Goal: Entertainment & Leisure: Consume media (video, audio)

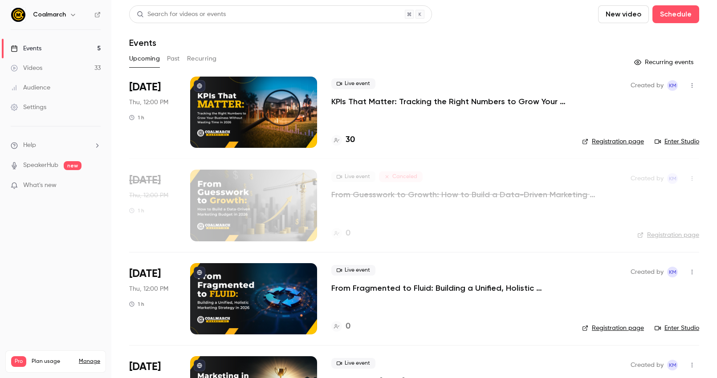
click at [38, 104] on div "Settings" at bounding box center [29, 107] width 36 height 9
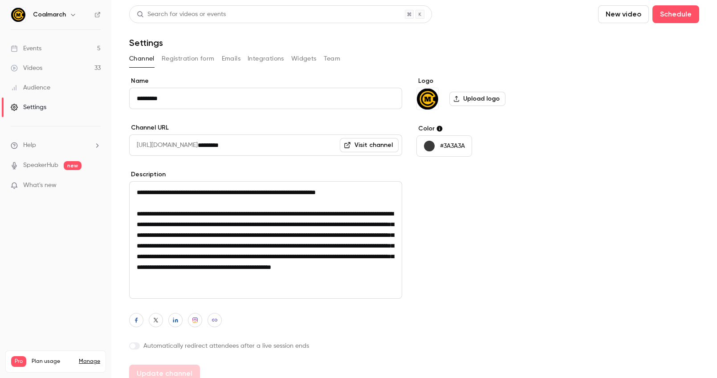
click at [47, 16] on h6 "Coalmarch" at bounding box center [49, 14] width 33 height 9
click at [60, 16] on h6 "Coalmarch" at bounding box center [49, 14] width 33 height 9
click at [70, 16] on icon "button" at bounding box center [72, 14] width 7 height 7
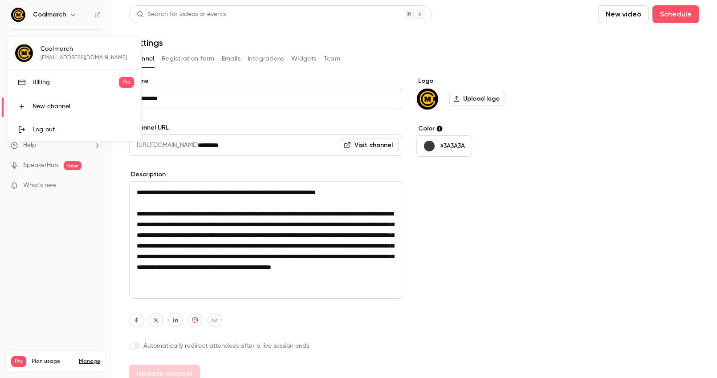
click at [355, 51] on div at bounding box center [358, 189] width 717 height 378
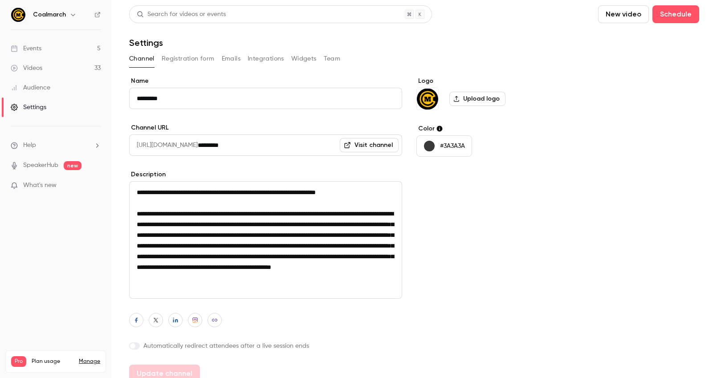
click at [45, 104] on div "Settings" at bounding box center [29, 107] width 36 height 9
click at [36, 146] on span "Help" at bounding box center [29, 145] width 13 height 9
click at [50, 222] on div at bounding box center [358, 189] width 717 height 378
click at [97, 12] on icon at bounding box center [97, 15] width 6 height 6
click at [24, 87] on div "Audience" at bounding box center [31, 87] width 40 height 9
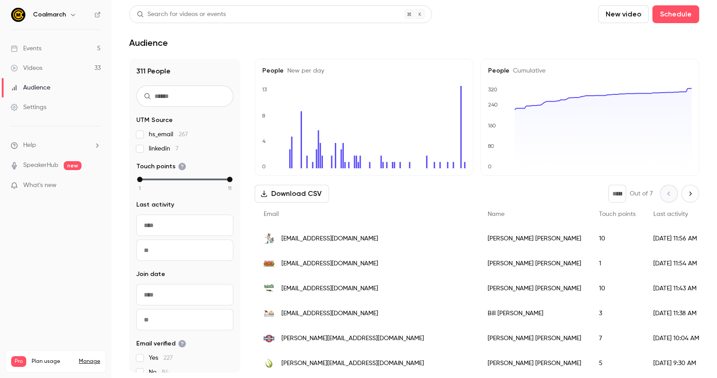
click at [38, 20] on div "Coalmarch" at bounding box center [60, 14] width 54 height 11
click at [44, 16] on h6 "Coalmarch" at bounding box center [49, 14] width 33 height 9
click at [77, 15] on div "Coalmarch" at bounding box center [60, 14] width 54 height 11
click at [72, 15] on icon "button" at bounding box center [72, 14] width 7 height 7
click at [61, 82] on div "Billing" at bounding box center [75, 82] width 86 height 9
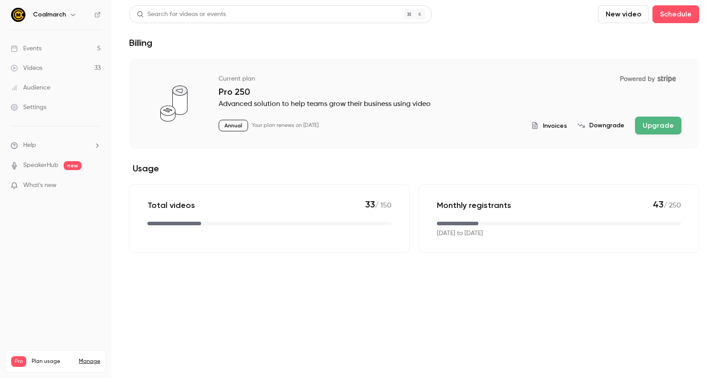
click at [26, 106] on div "Settings" at bounding box center [29, 107] width 36 height 9
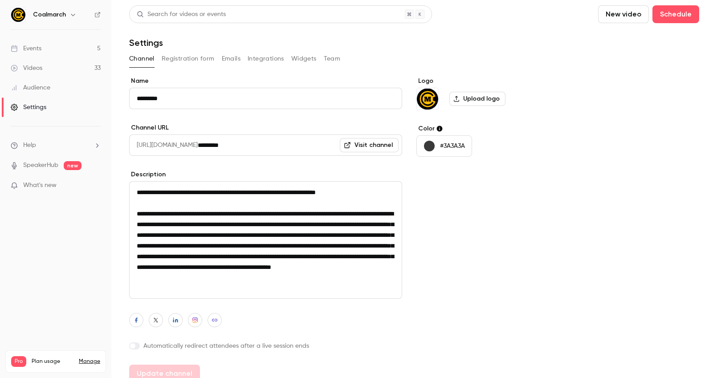
click at [326, 57] on button "Team" at bounding box center [332, 59] width 17 height 14
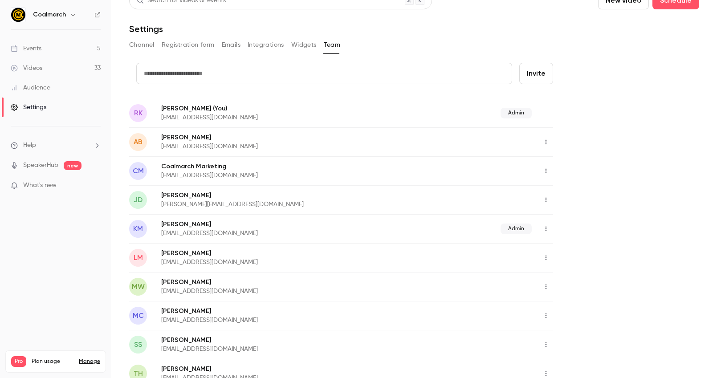
scroll to position [16, 0]
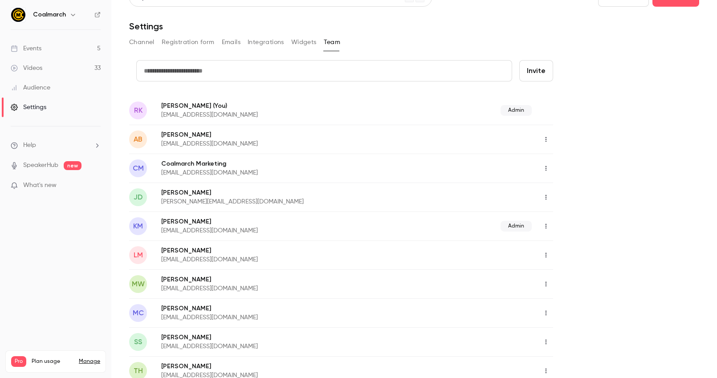
click at [548, 199] on icon "button" at bounding box center [545, 197] width 7 height 6
click at [593, 191] on div at bounding box center [358, 189] width 717 height 378
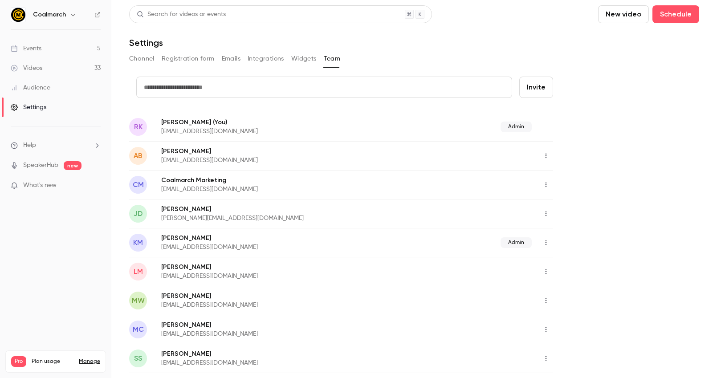
click at [59, 70] on link "Videos 33" at bounding box center [55, 68] width 111 height 20
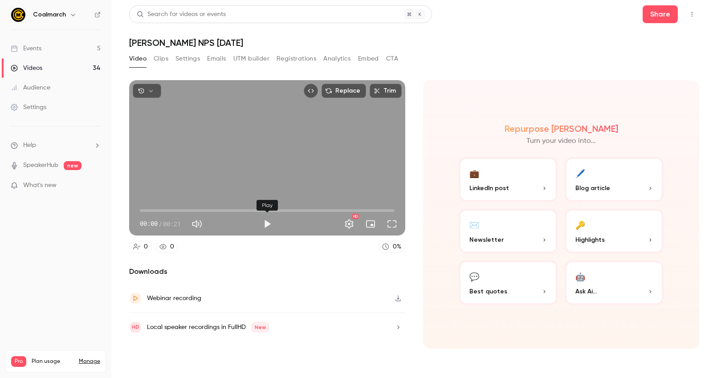
click at [267, 222] on button "Play" at bounding box center [267, 224] width 18 height 18
click at [183, 211] on span "00:08" at bounding box center [267, 210] width 255 height 14
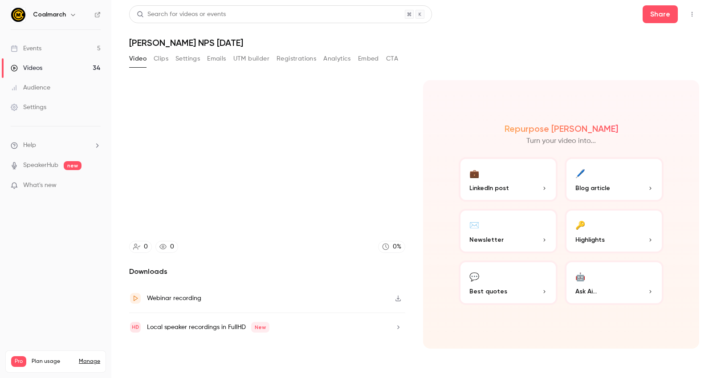
type input "****"
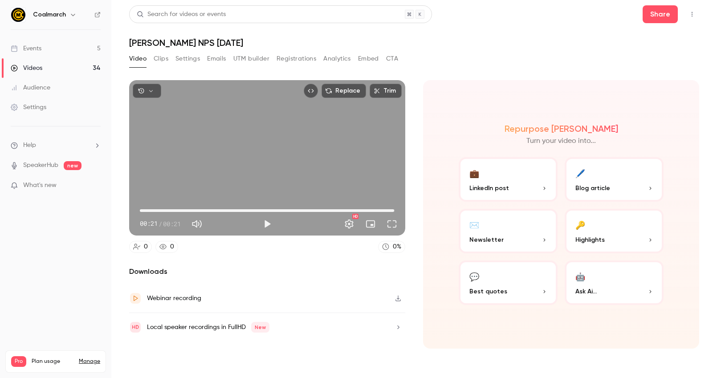
click at [152, 91] on icon "button" at bounding box center [151, 91] width 6 height 6
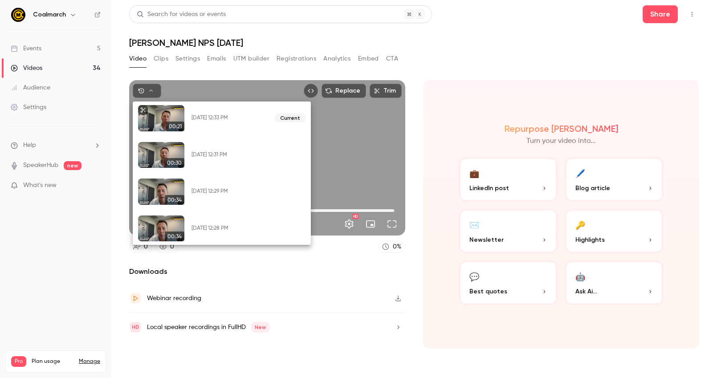
click at [431, 83] on div at bounding box center [358, 189] width 717 height 378
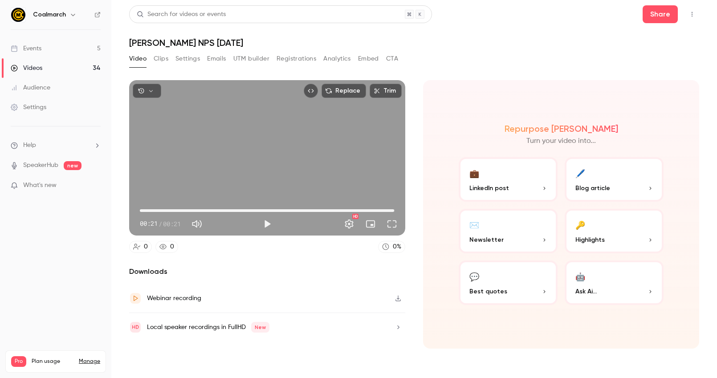
click at [399, 299] on icon "button" at bounding box center [397, 298] width 7 height 6
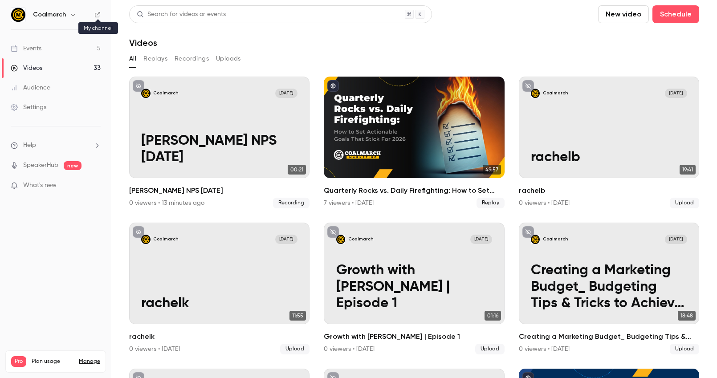
click at [97, 12] on icon at bounding box center [97, 15] width 6 height 6
